Goal: Information Seeking & Learning: Learn about a topic

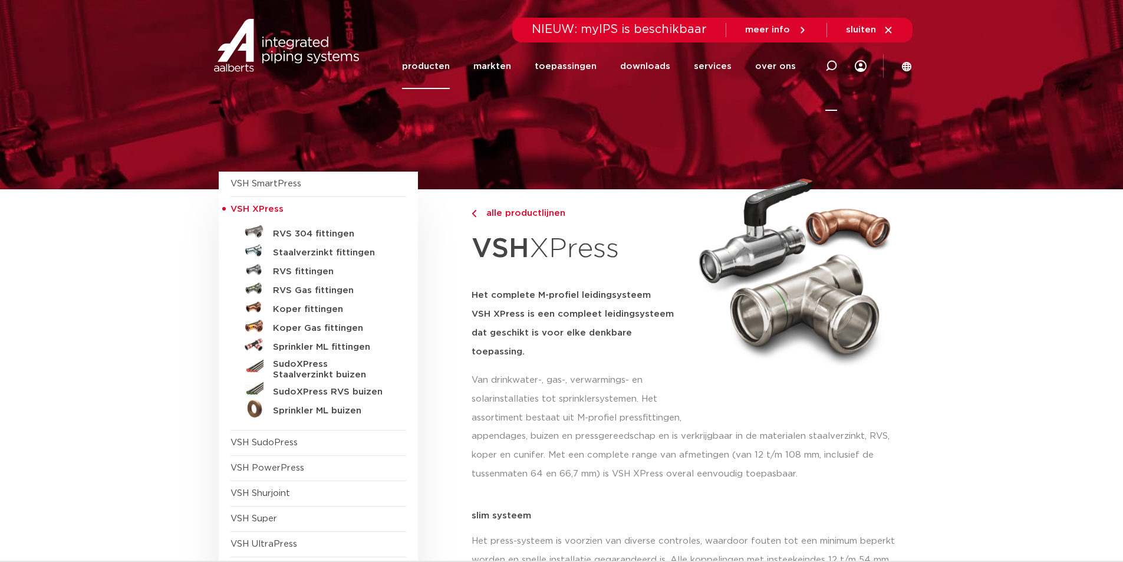
click at [827, 65] on icon at bounding box center [831, 66] width 12 height 12
type input "sprinkler"
click button "Zoeken" at bounding box center [0, 0] width 0 height 0
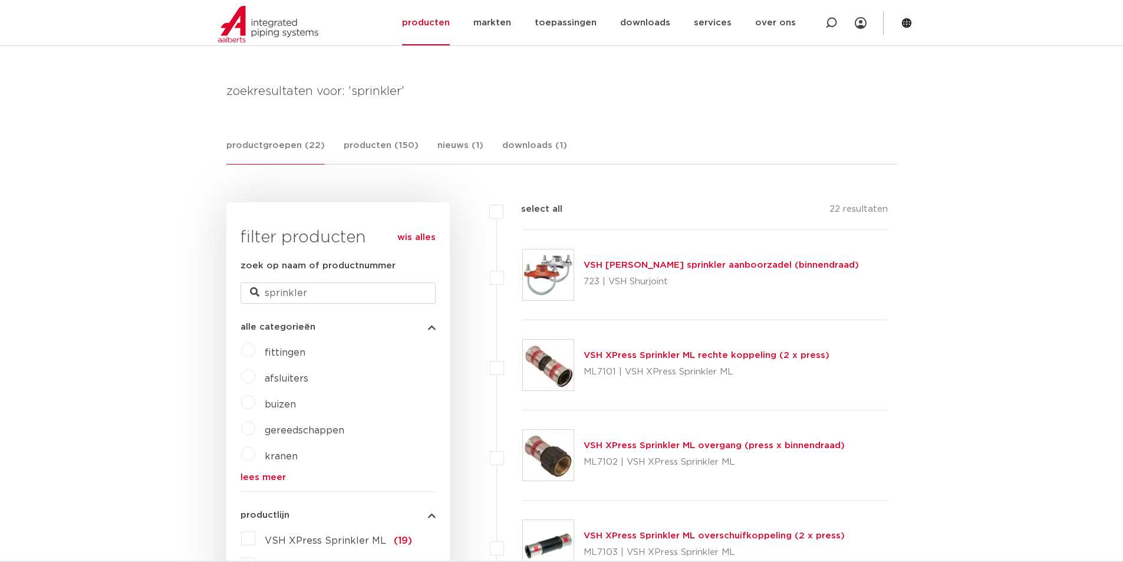
scroll to position [177, 0]
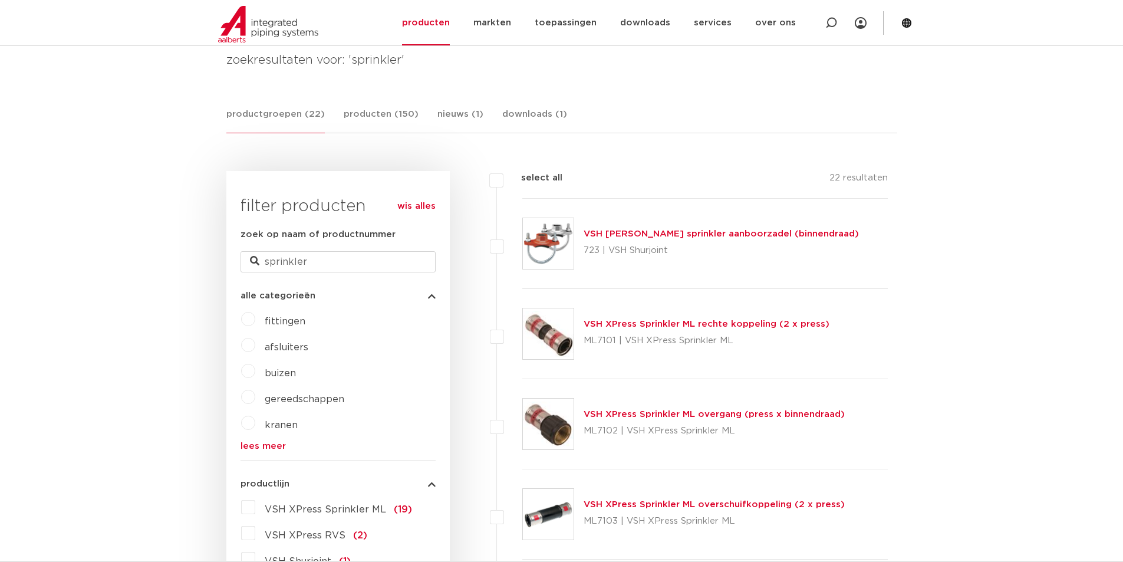
click at [278, 369] on span "buizen" at bounding box center [280, 372] width 31 height 9
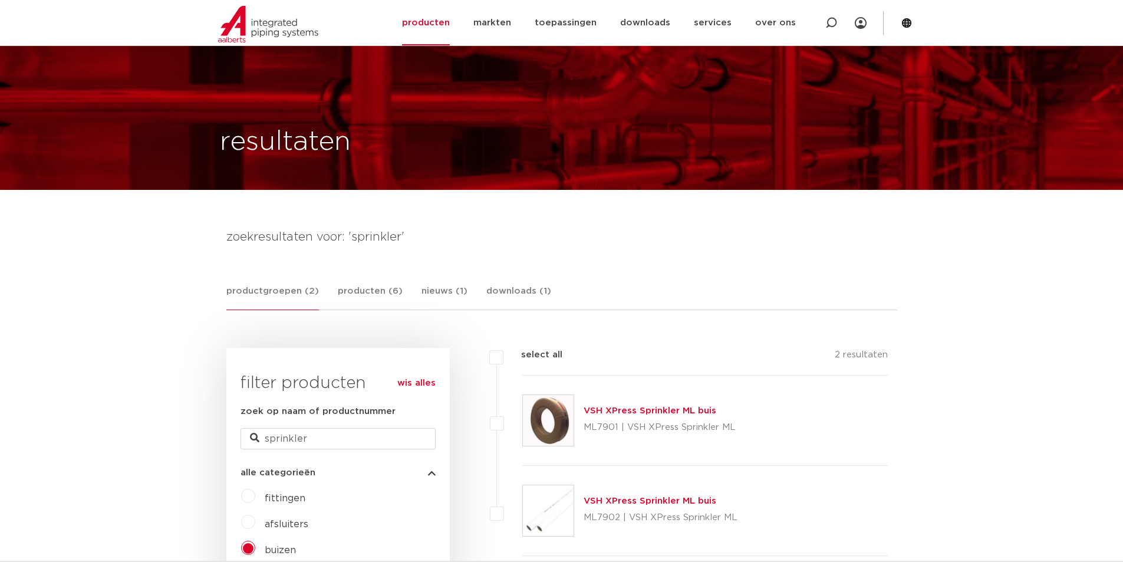
scroll to position [177, 0]
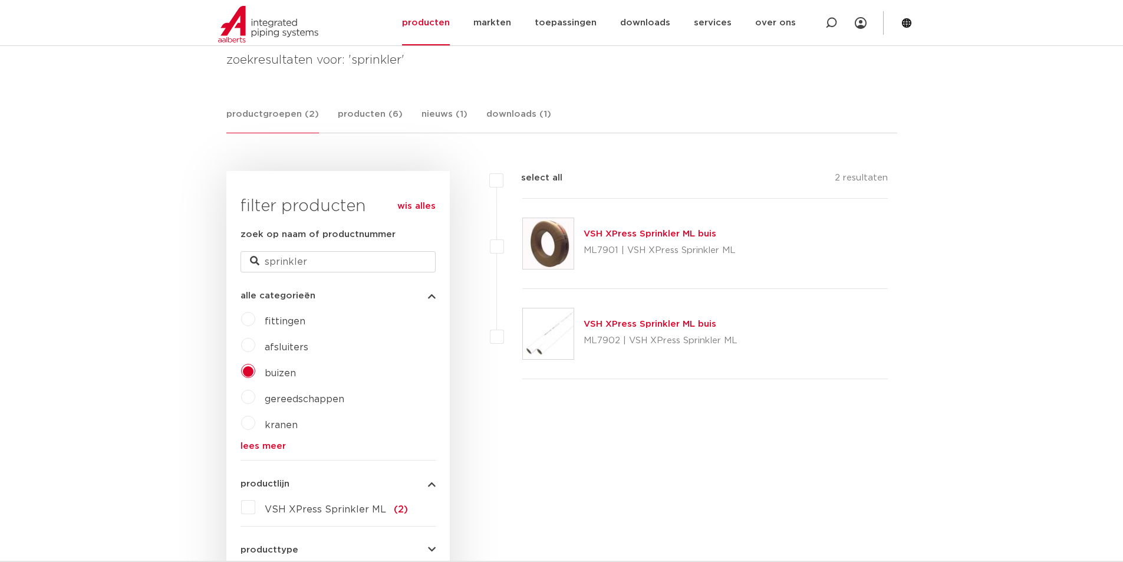
drag, startPoint x: 422, startPoint y: 417, endPoint x: 432, endPoint y: 432, distance: 17.8
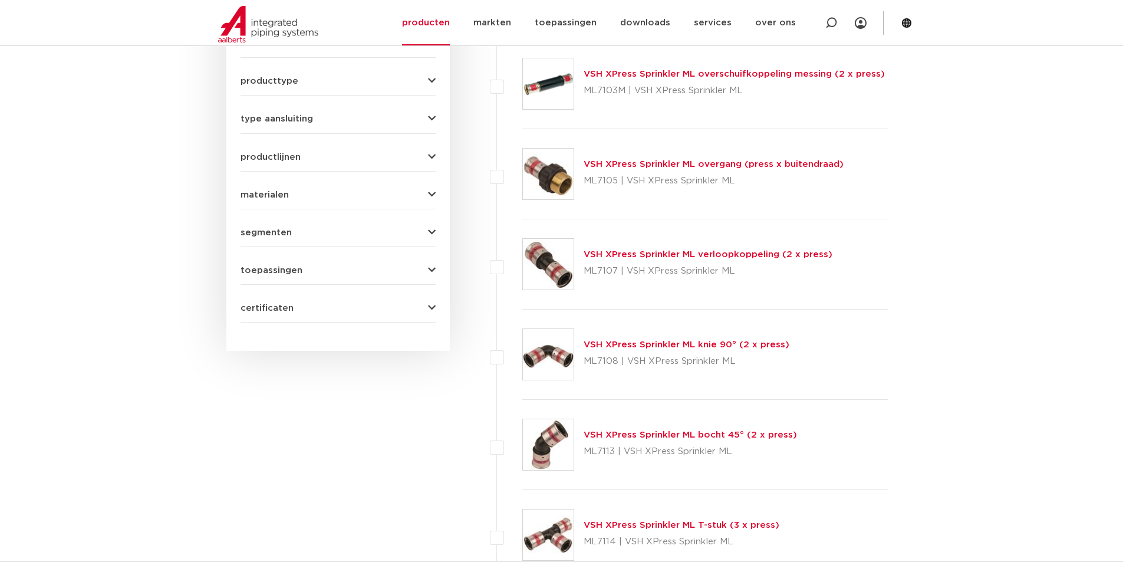
scroll to position [707, 0]
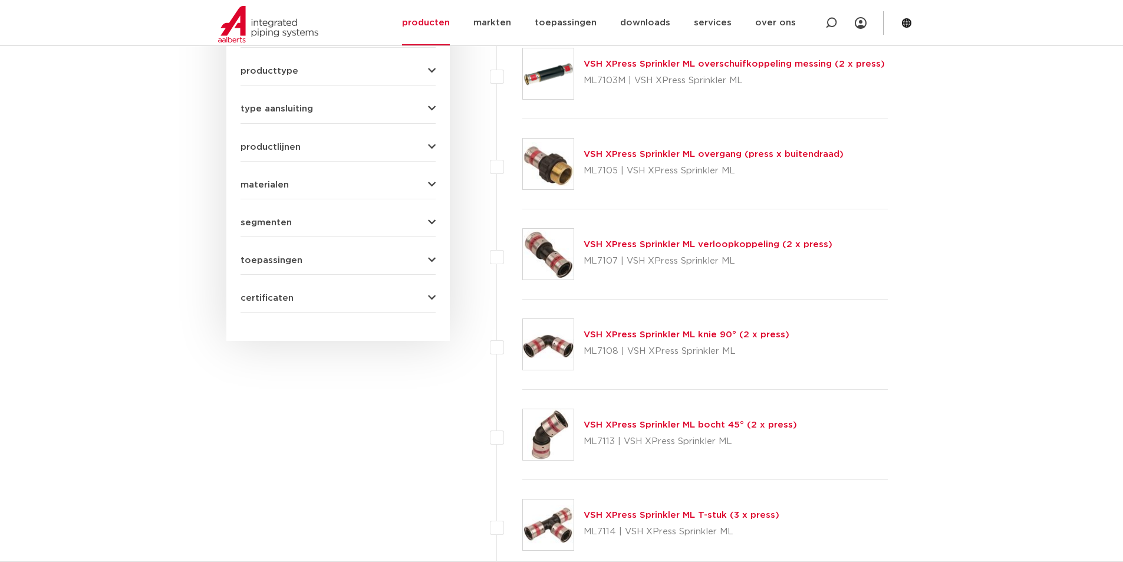
click at [726, 429] on link "VSH XPress Sprinkler ML bocht 45° (2 x press)" at bounding box center [690, 424] width 213 height 9
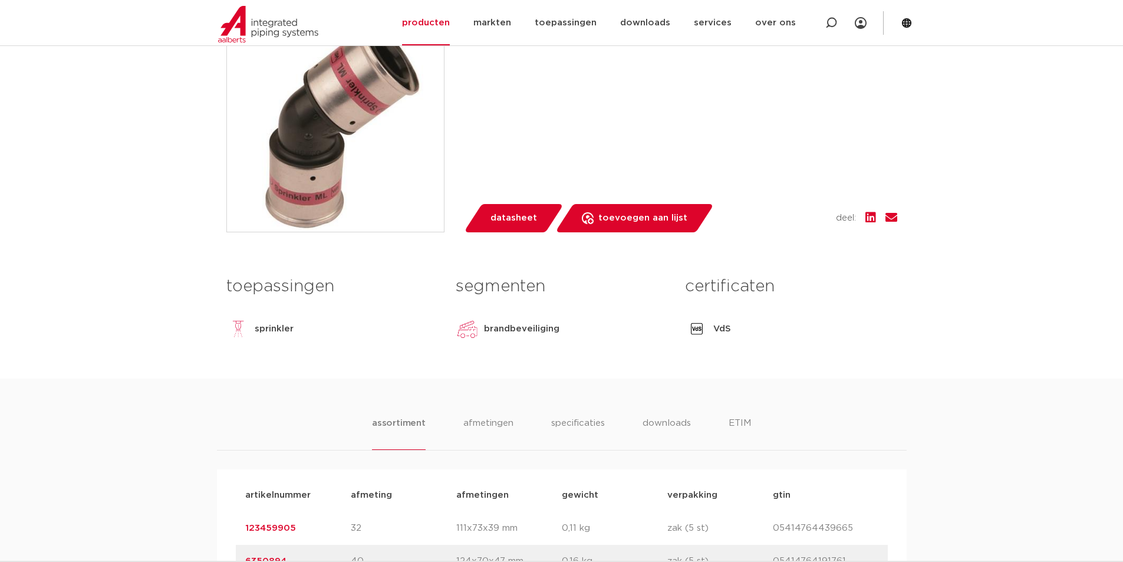
scroll to position [531, 0]
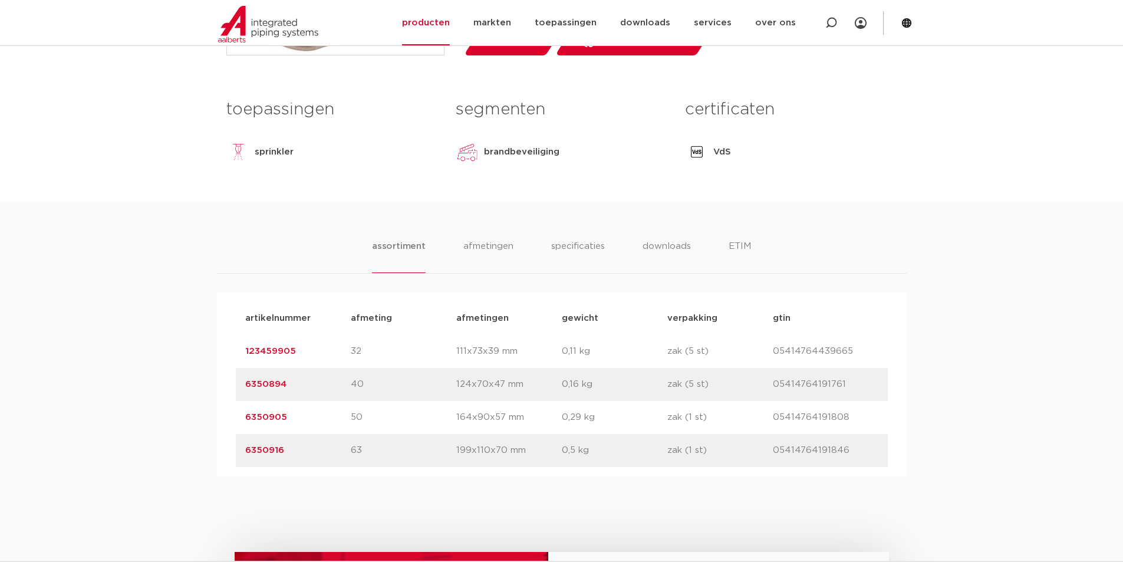
drag, startPoint x: 403, startPoint y: 170, endPoint x: 419, endPoint y: 163, distance: 17.2
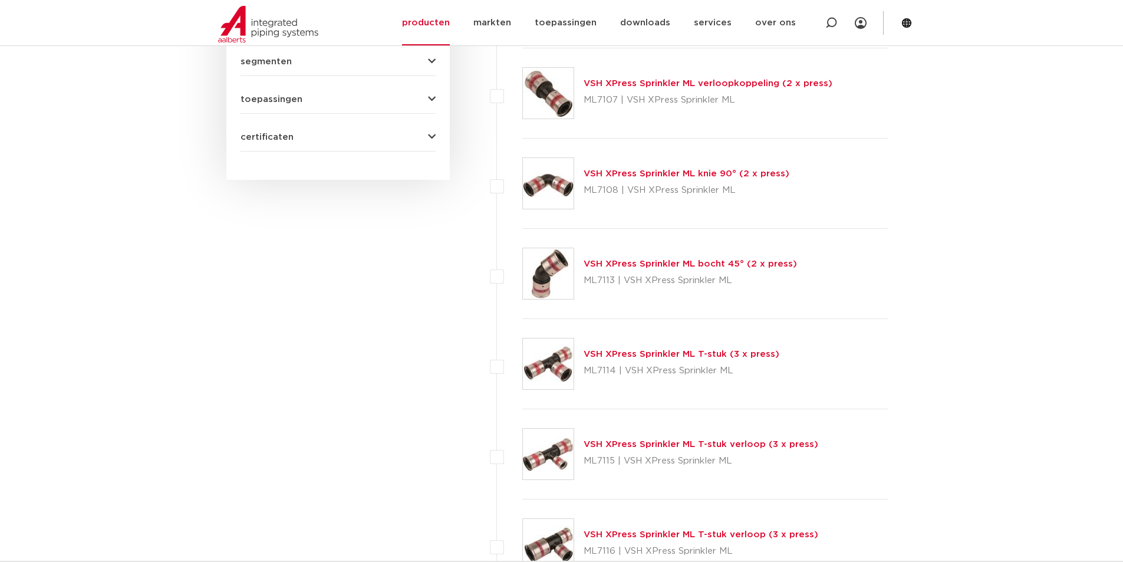
scroll to position [884, 0]
